Goal: Navigation & Orientation: Find specific page/section

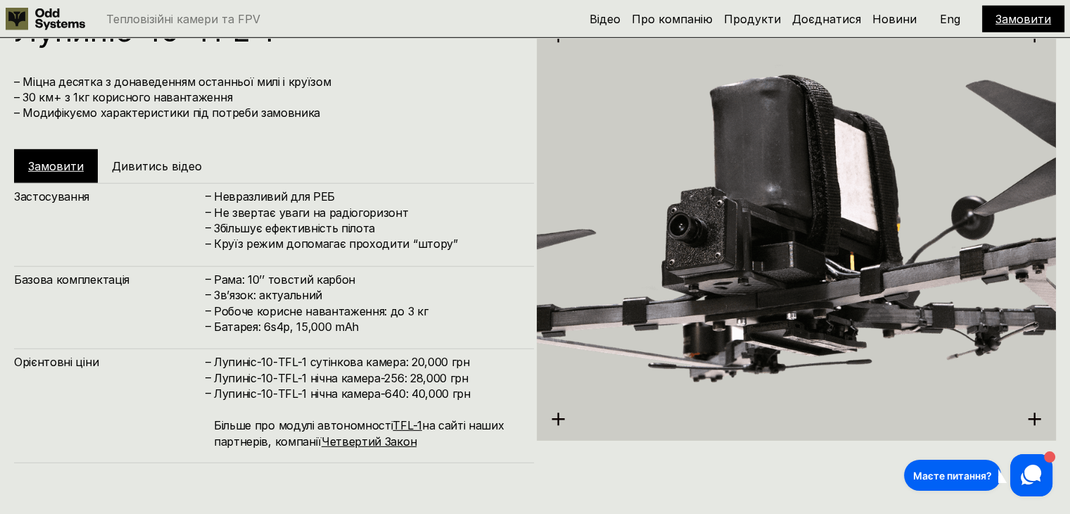
scroll to position [4150, 0]
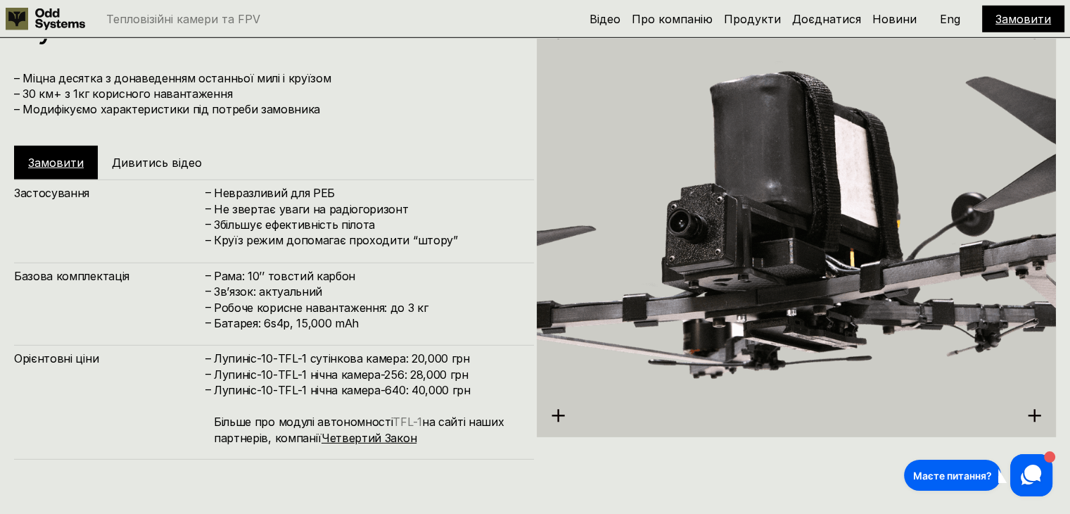
click at [400, 414] on link "TFL-1" at bounding box center [407, 421] width 29 height 14
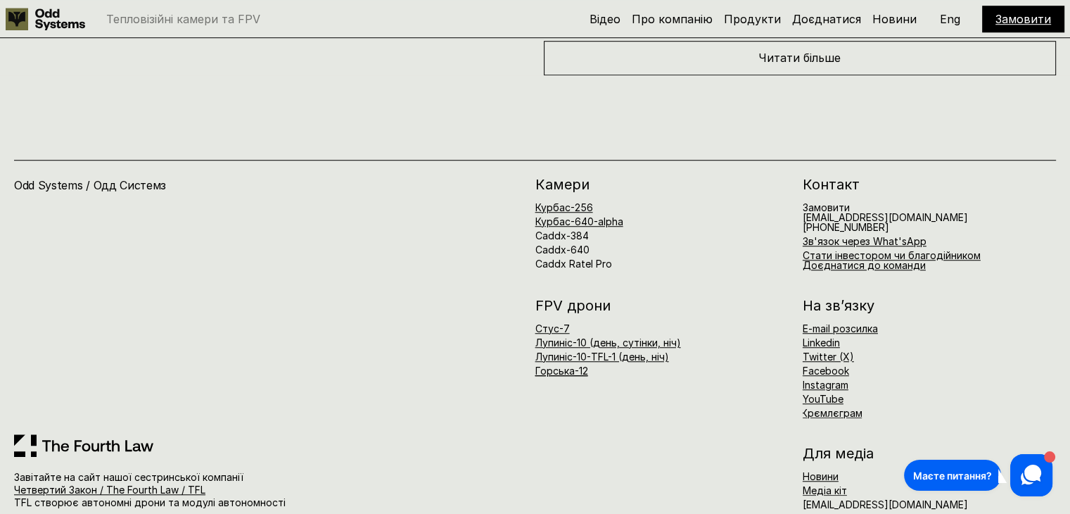
scroll to position [6360, 0]
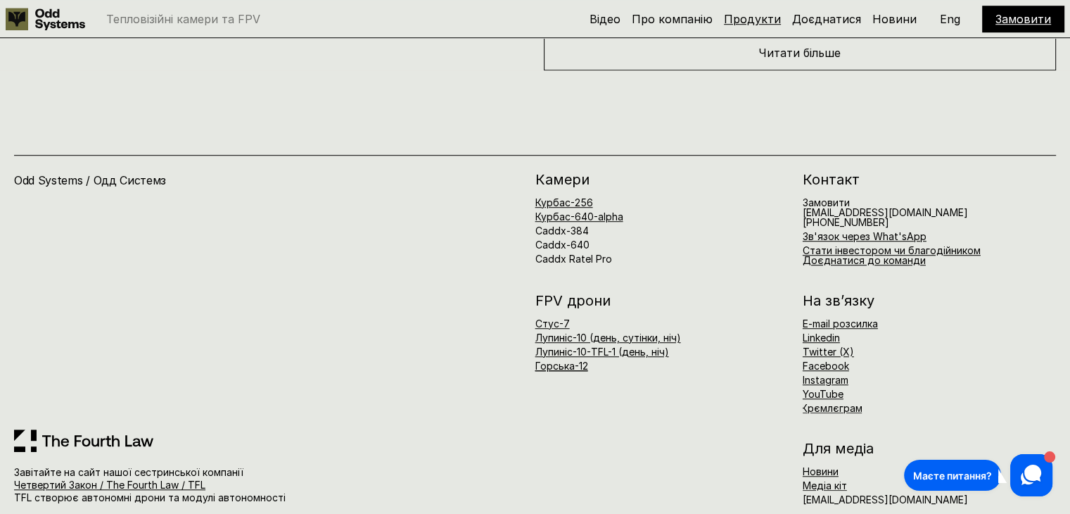
click at [754, 15] on link "Продукти" at bounding box center [752, 19] width 57 height 14
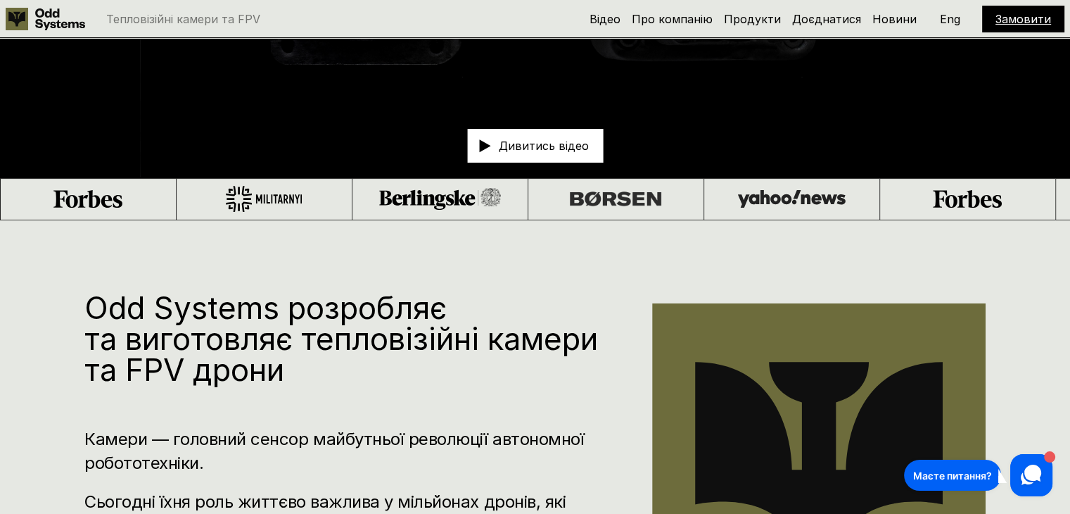
scroll to position [260, 0]
